Goal: Navigation & Orientation: Find specific page/section

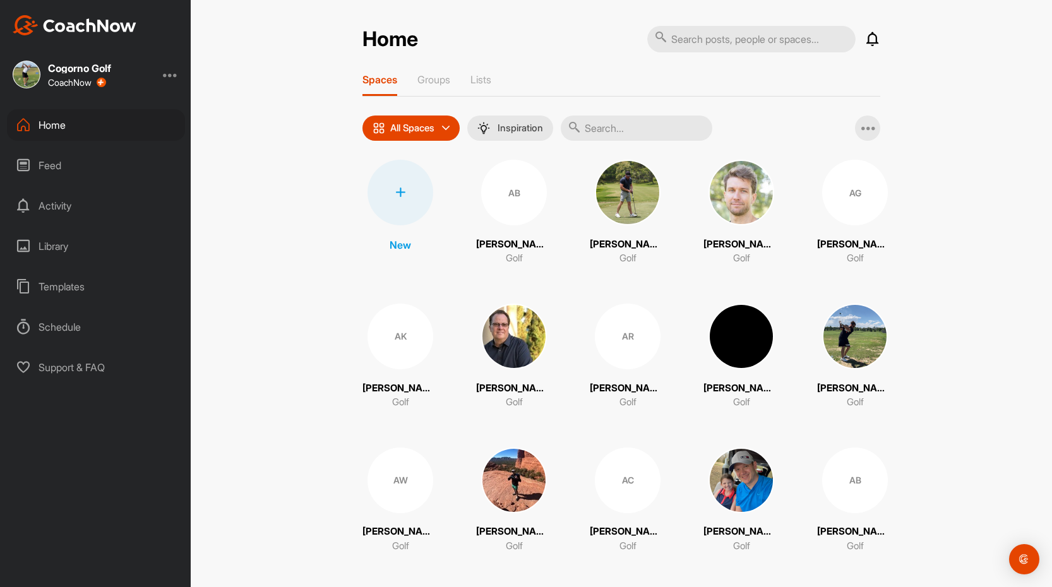
click at [67, 288] on div "Templates" at bounding box center [96, 287] width 178 height 32
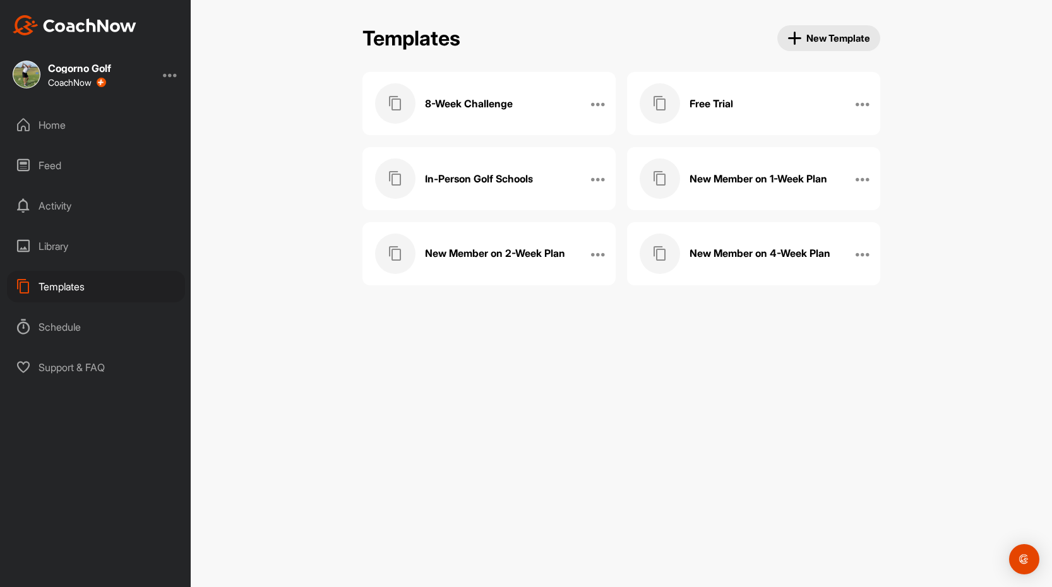
click at [63, 249] on div "Library" at bounding box center [96, 246] width 178 height 32
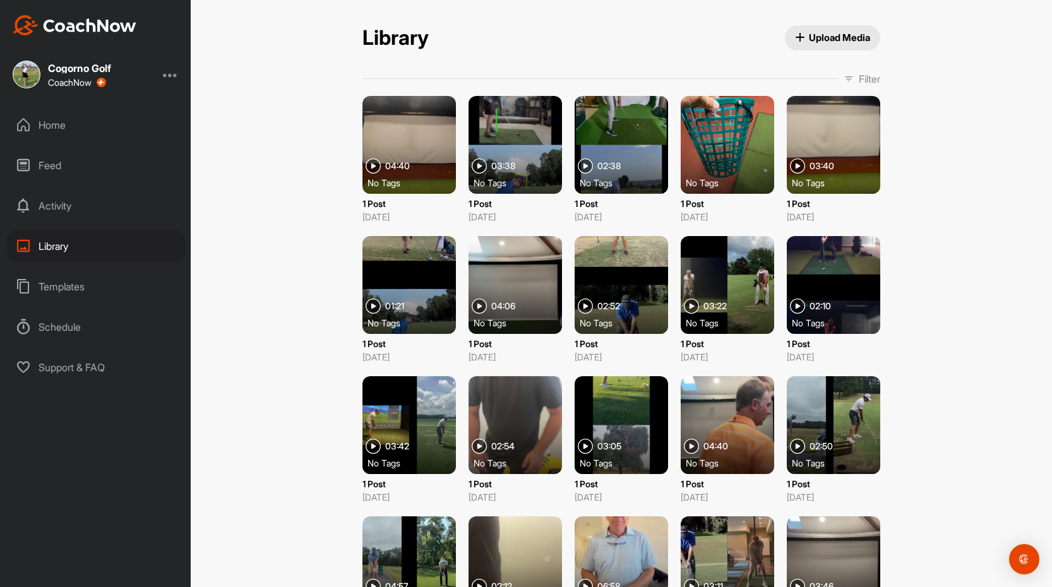
click at [59, 129] on div "Home" at bounding box center [96, 125] width 178 height 32
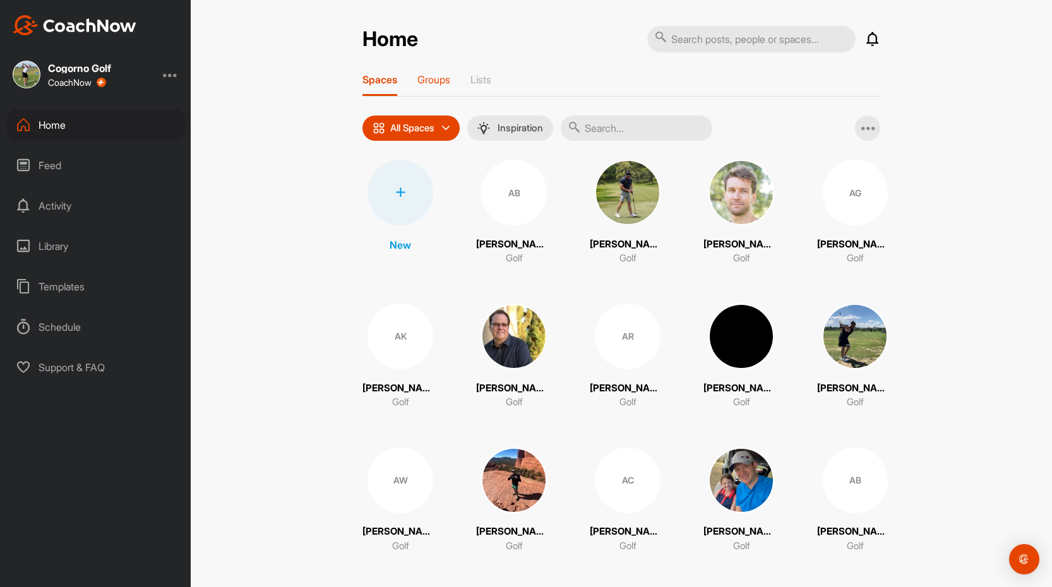
click at [442, 81] on p "Groups" at bounding box center [433, 79] width 33 height 13
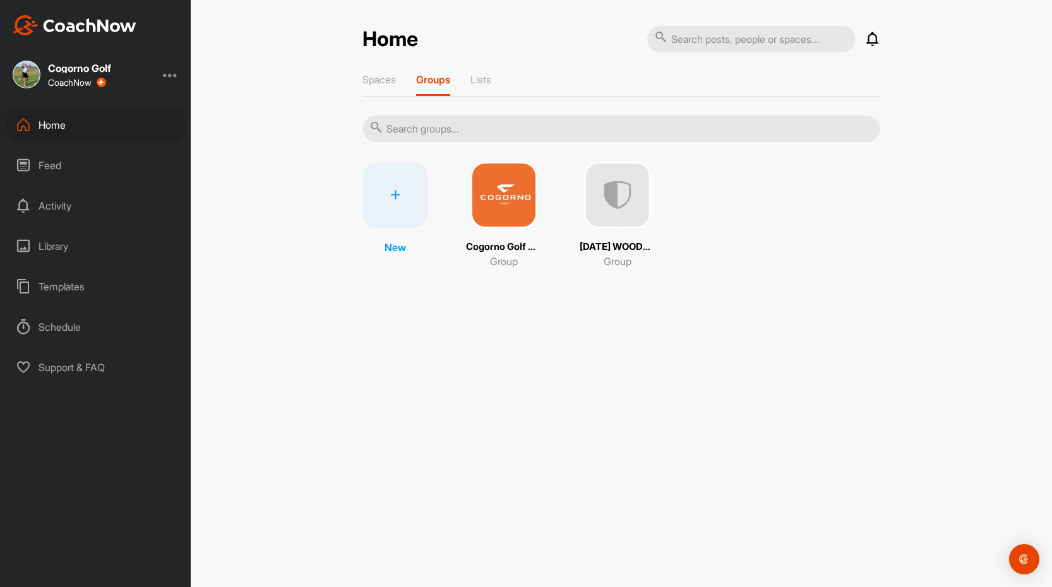
click at [516, 223] on img at bounding box center [504, 195] width 66 height 66
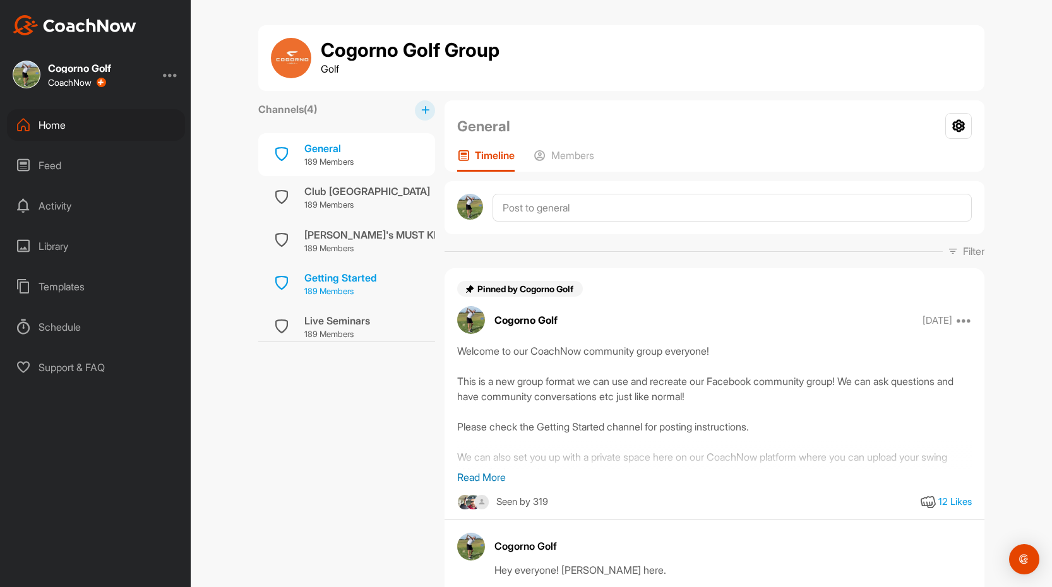
click at [340, 281] on div "Getting Started" at bounding box center [340, 277] width 73 height 15
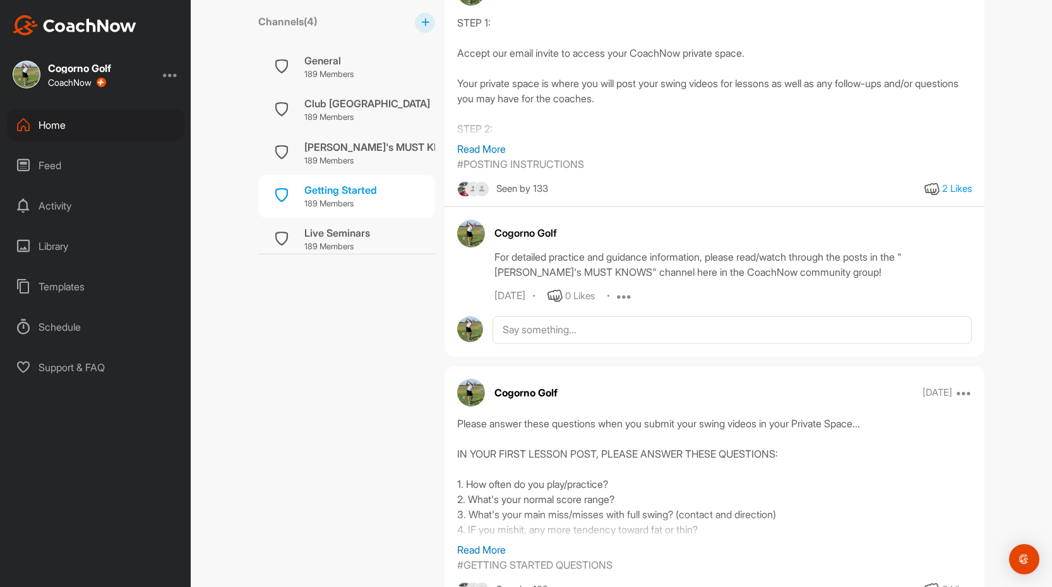
scroll to position [344, 0]
click at [345, 144] on div "[PERSON_NAME]'s MUST KNOWS" at bounding box center [384, 147] width 161 height 15
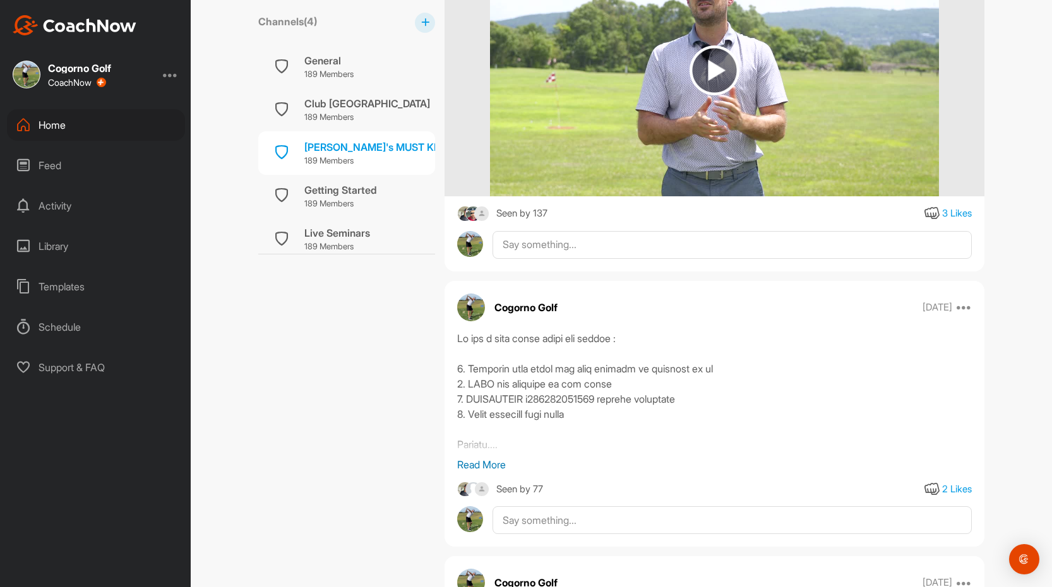
scroll to position [495, 0]
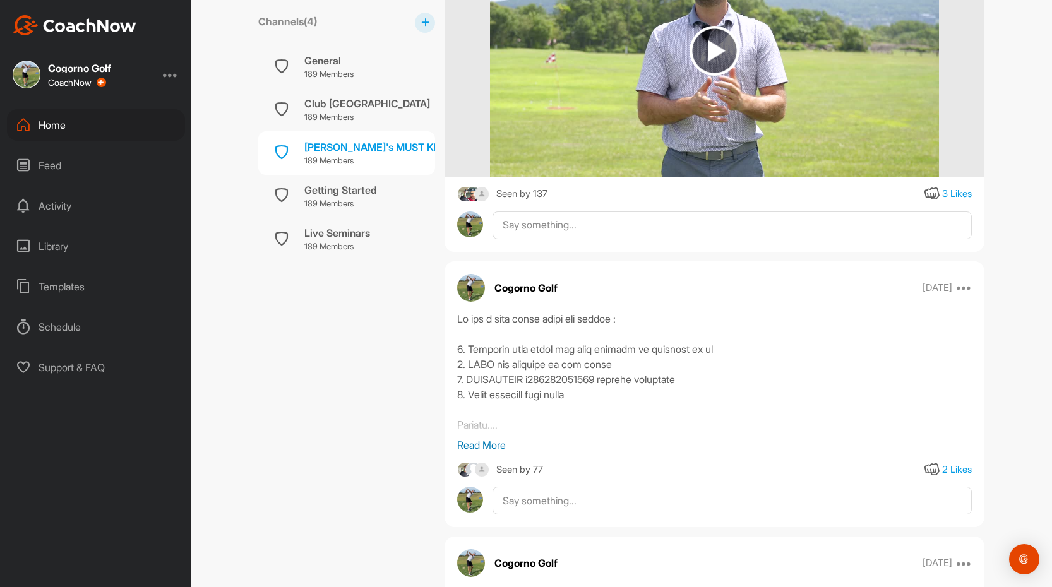
click at [481, 438] on p "Read More" at bounding box center [714, 445] width 515 height 15
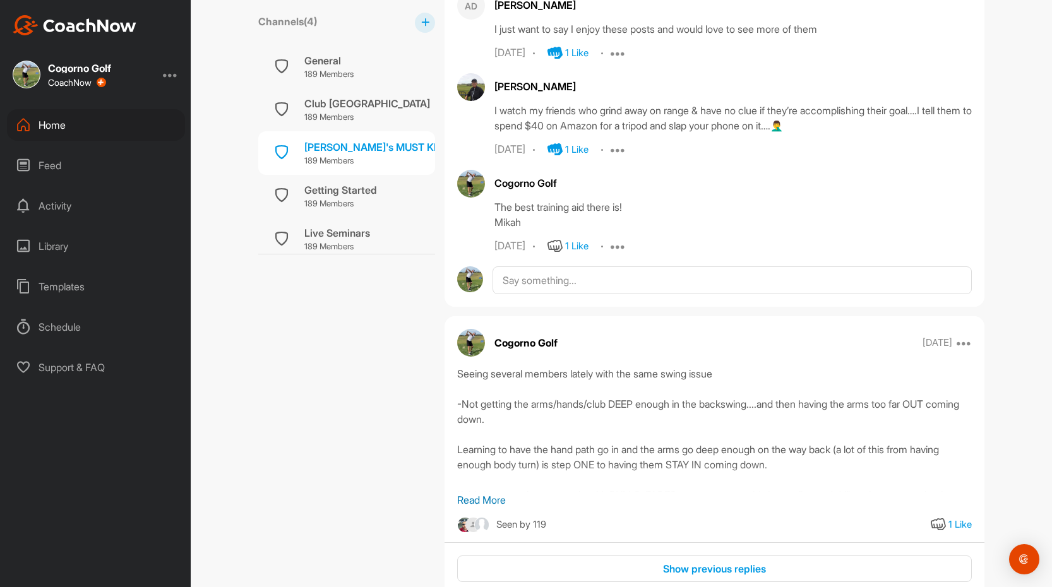
scroll to position [1818, 0]
click at [493, 491] on p "Read More" at bounding box center [714, 498] width 515 height 15
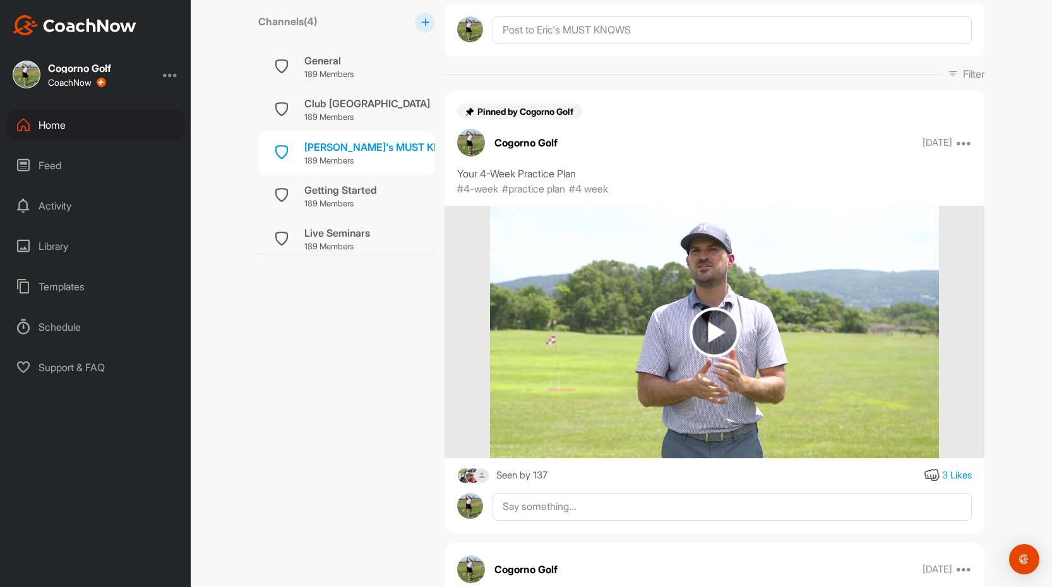
scroll to position [208, 0]
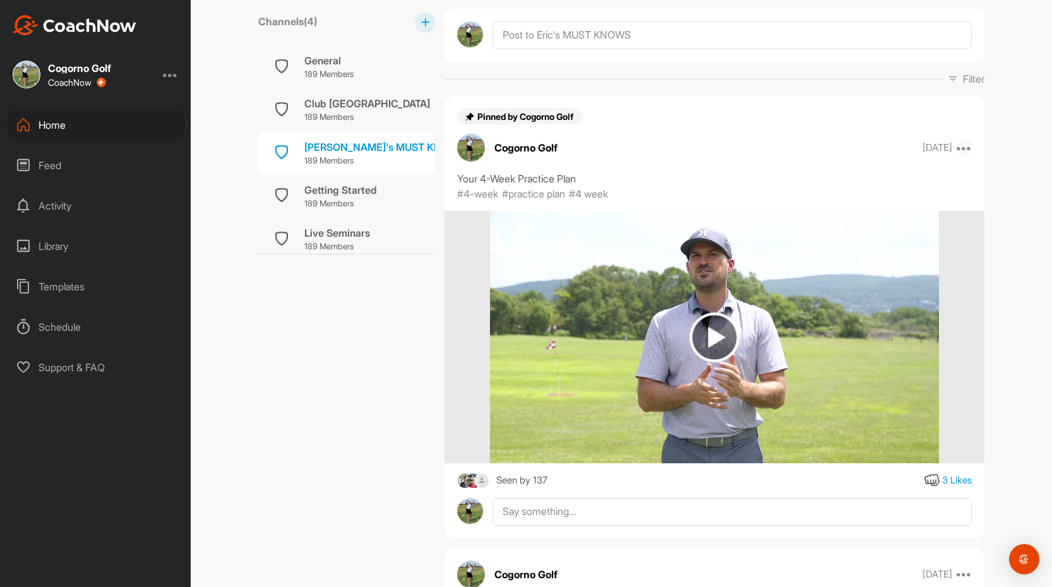
click at [965, 140] on icon at bounding box center [963, 147] width 15 height 15
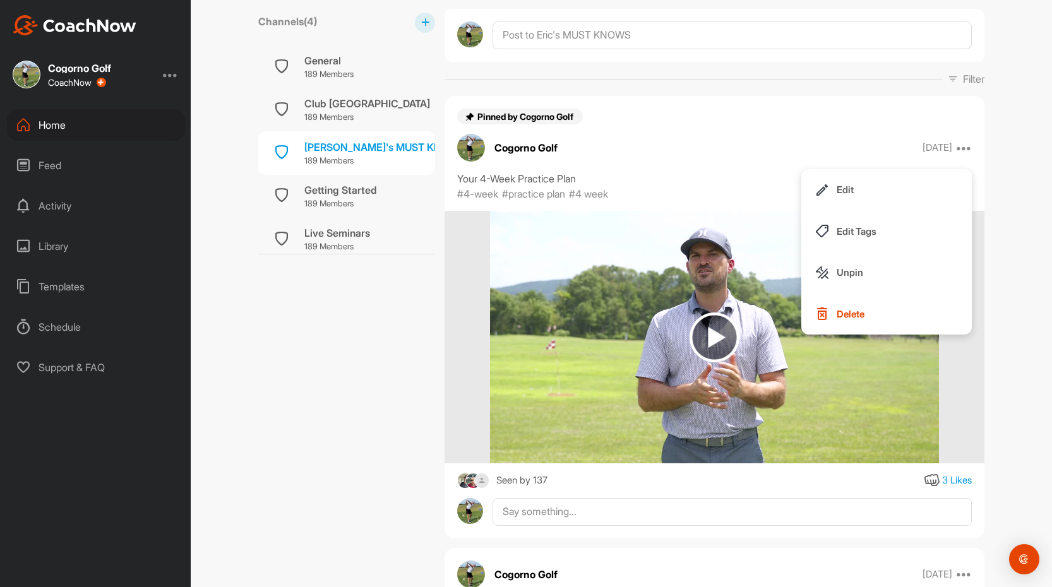
click at [715, 320] on img at bounding box center [714, 338] width 50 height 50
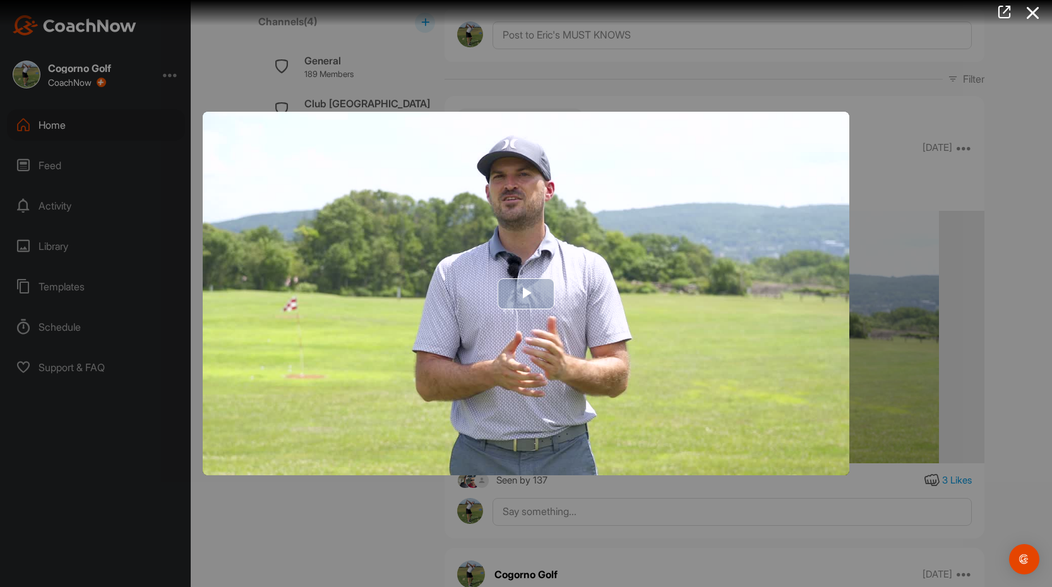
click at [526, 294] on span "Video Player" at bounding box center [526, 294] width 0 height 0
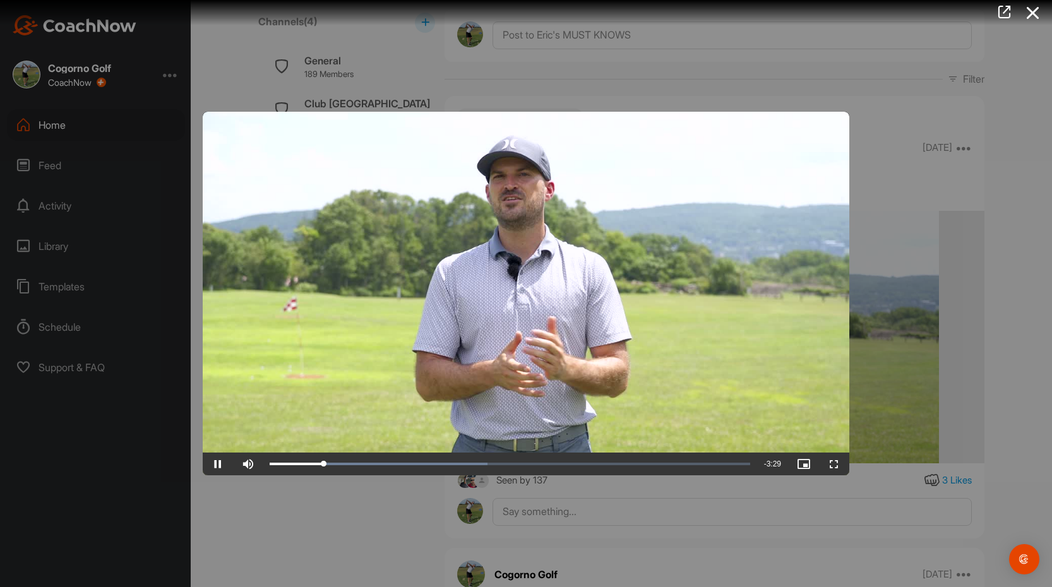
click at [220, 464] on span "Video Player" at bounding box center [218, 464] width 30 height 0
